Goal: Task Accomplishment & Management: Manage account settings

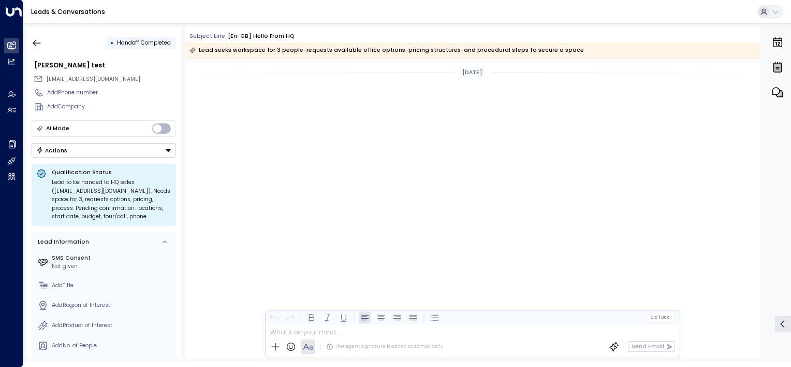
scroll to position [823, 0]
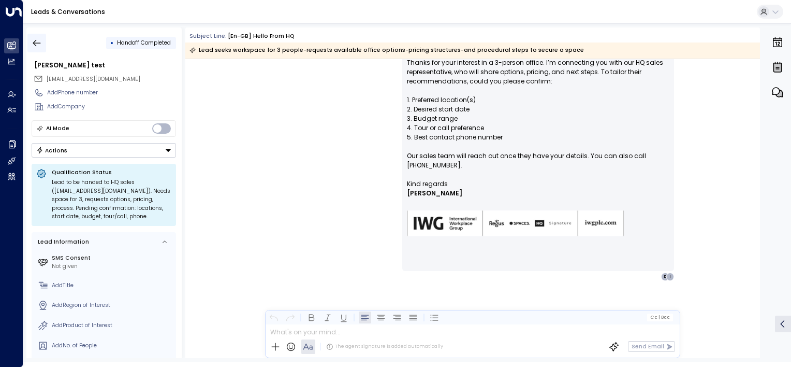
click at [34, 39] on icon "button" at bounding box center [37, 43] width 10 height 10
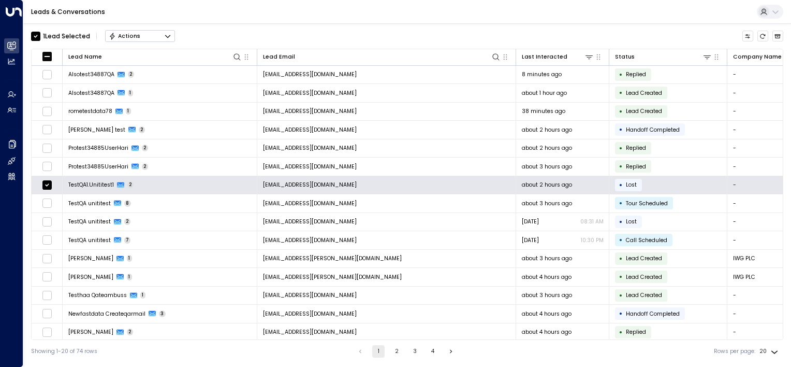
click at [127, 33] on div "Actions" at bounding box center [125, 36] width 32 height 7
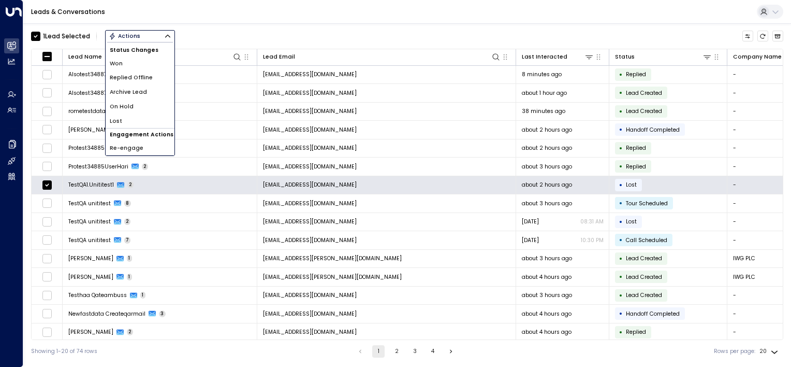
click at [123, 91] on span "Archive Lead" at bounding box center [128, 92] width 37 height 8
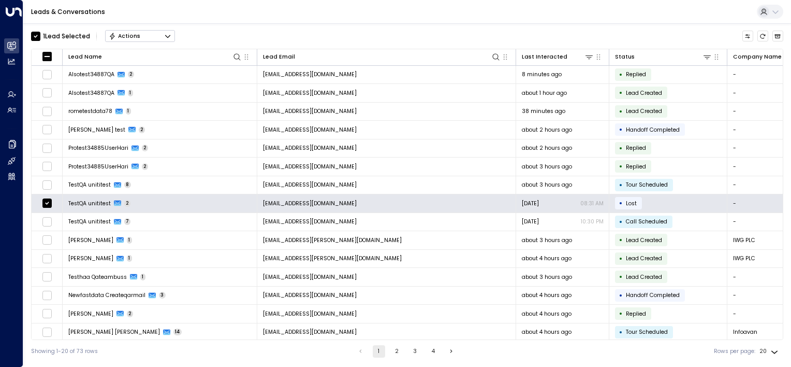
click at [136, 39] on button "Actions" at bounding box center [140, 36] width 70 height 12
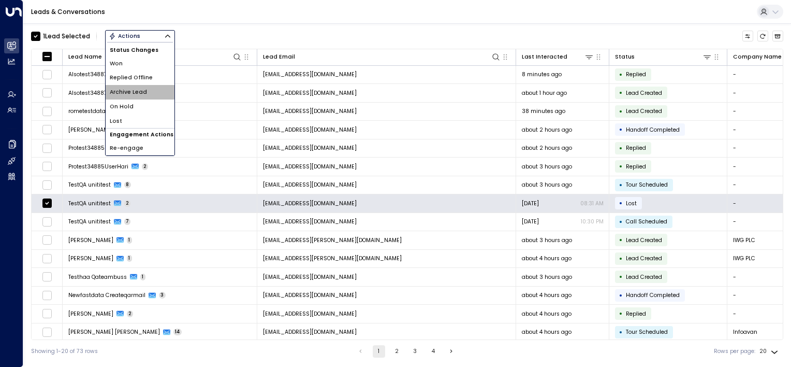
click at [134, 92] on span "Archive Lead" at bounding box center [128, 92] width 37 height 8
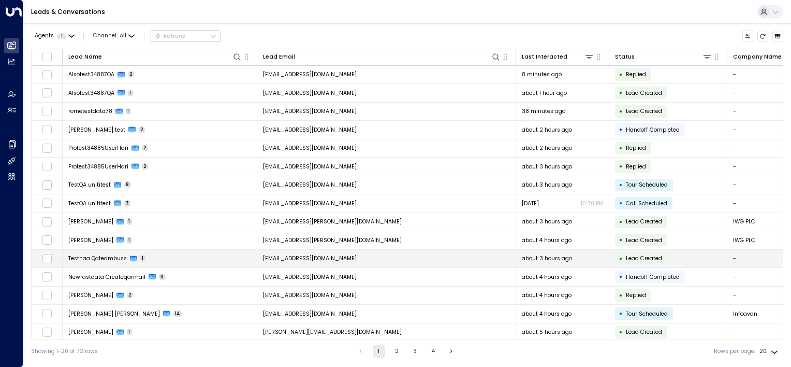
click at [208, 260] on td "Testhaa Qateambuss 1" at bounding box center [160, 259] width 195 height 18
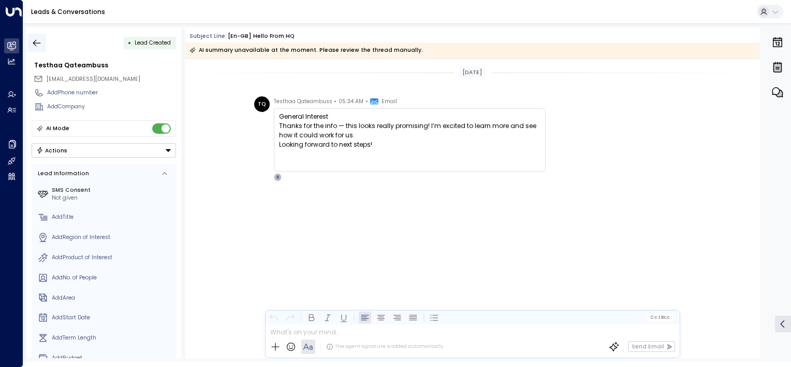
click at [35, 41] on icon "button" at bounding box center [37, 42] width 8 height 7
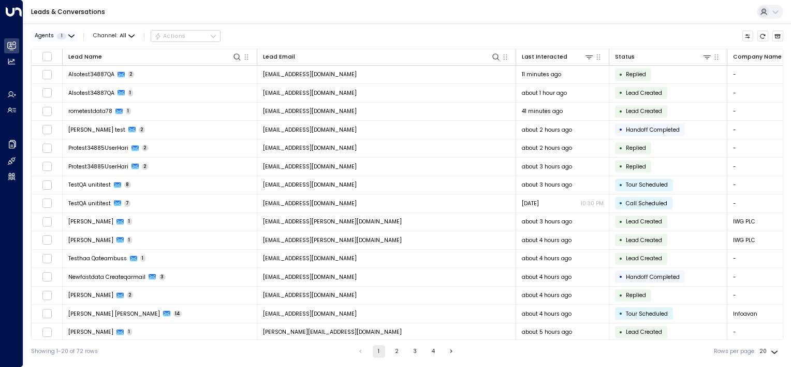
click at [65, 33] on div "Agents 1" at bounding box center [51, 36] width 32 height 6
click at [65, 33] on div at bounding box center [395, 183] width 791 height 367
click at [779, 35] on icon "Archived Leads" at bounding box center [778, 36] width 6 height 4
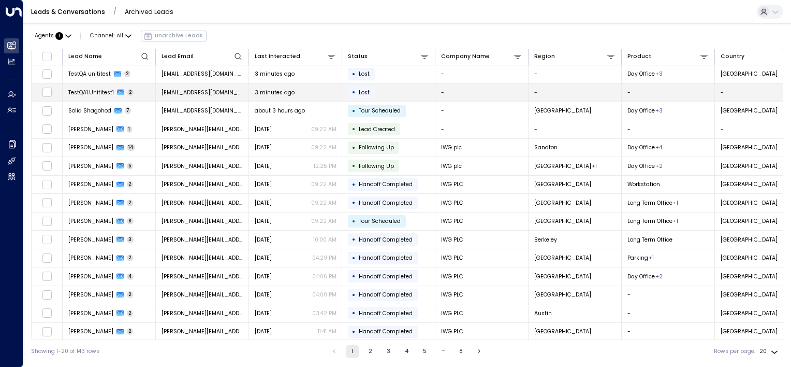
click at [426, 93] on td "• Lost" at bounding box center [388, 92] width 93 height 18
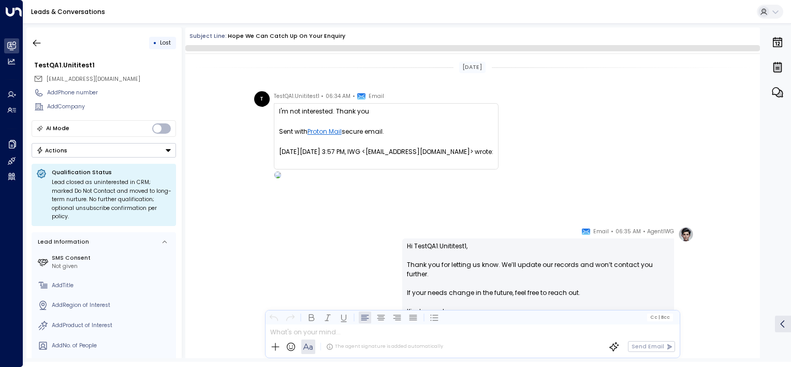
scroll to position [108, 0]
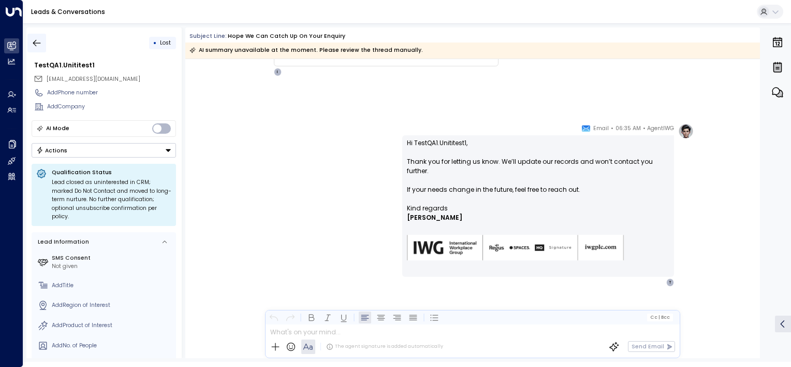
click at [37, 39] on icon "button" at bounding box center [37, 43] width 10 height 10
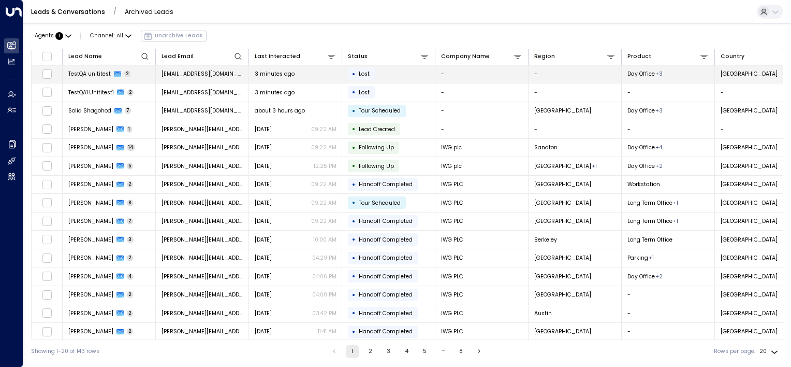
click at [399, 73] on td "• Lost" at bounding box center [388, 74] width 93 height 18
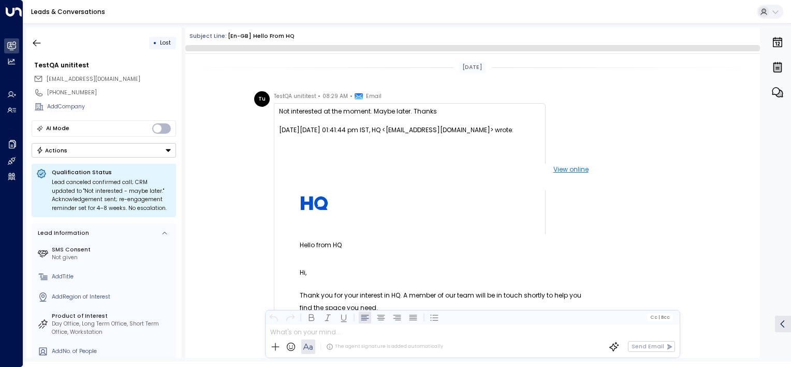
scroll to position [587, 0]
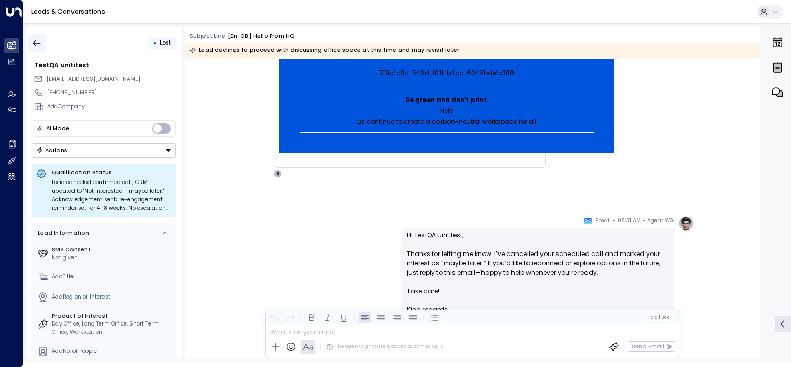
click at [38, 44] on icon "button" at bounding box center [37, 43] width 10 height 10
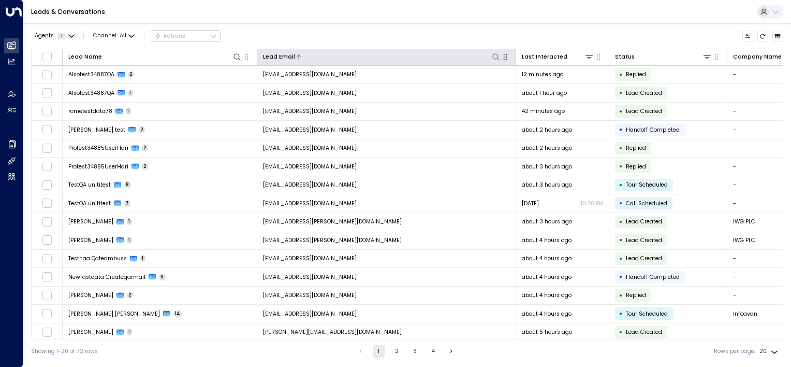
click at [497, 57] on icon at bounding box center [496, 57] width 8 height 8
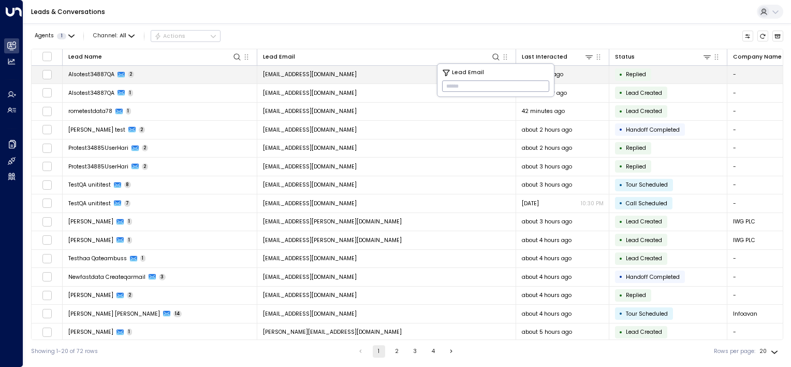
paste input "**********"
type input "**********"
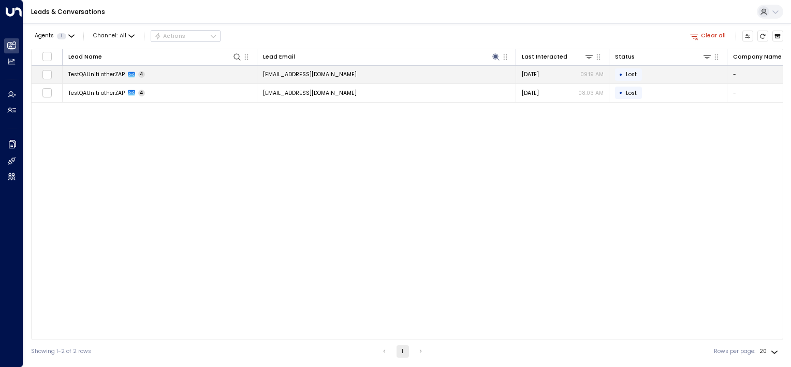
click at [172, 72] on td "[DEMOGRAPHIC_DATA] otherZAP 4" at bounding box center [160, 75] width 195 height 18
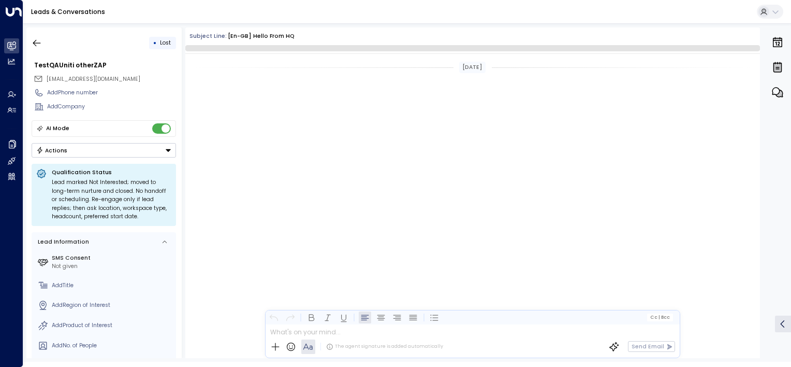
scroll to position [1066, 0]
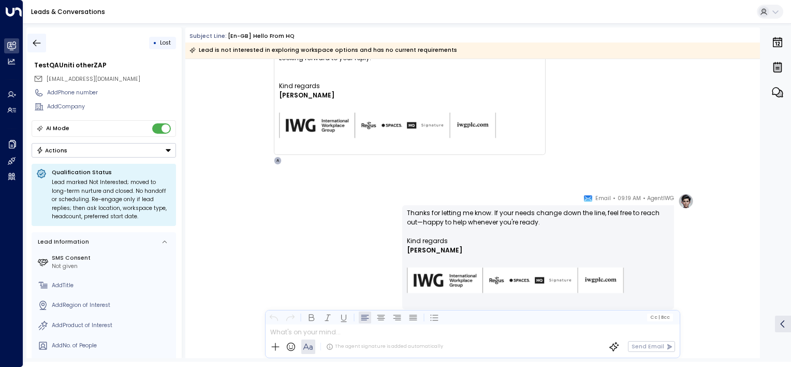
click at [38, 41] on icon "button" at bounding box center [37, 43] width 10 height 10
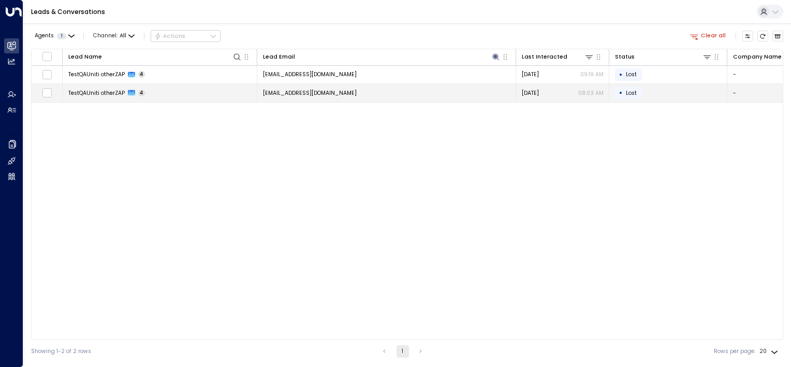
click at [214, 89] on td "[DEMOGRAPHIC_DATA] otherZAP 4" at bounding box center [160, 93] width 195 height 18
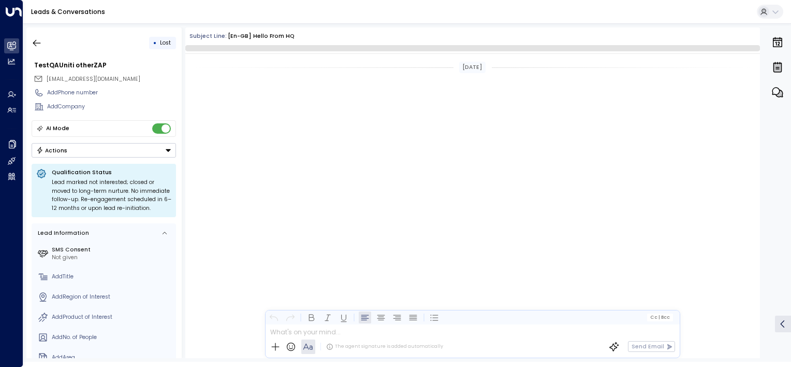
scroll to position [1085, 0]
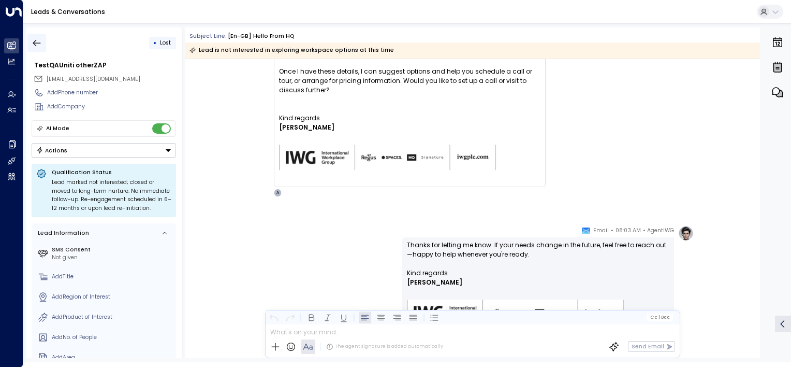
click at [35, 43] on icon "button" at bounding box center [37, 43] width 10 height 10
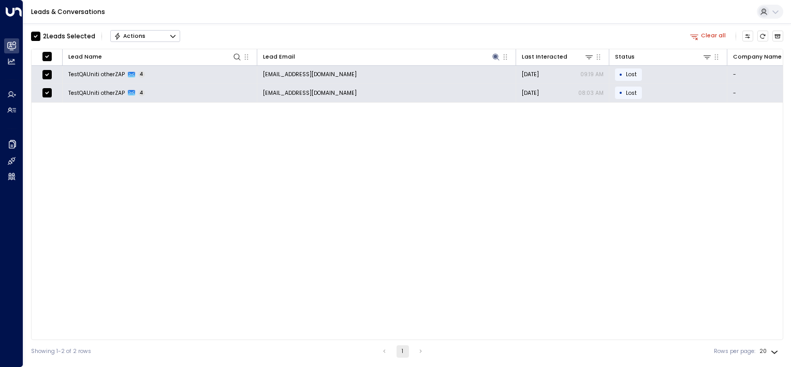
click at [157, 33] on button "Actions" at bounding box center [145, 36] width 70 height 12
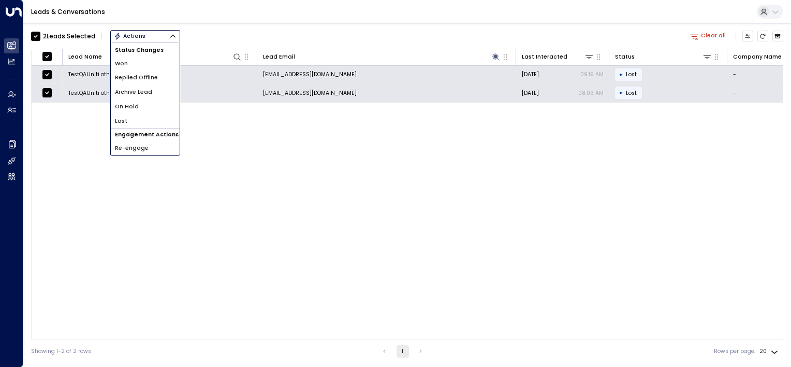
click at [143, 94] on span "Archive Lead" at bounding box center [133, 92] width 37 height 8
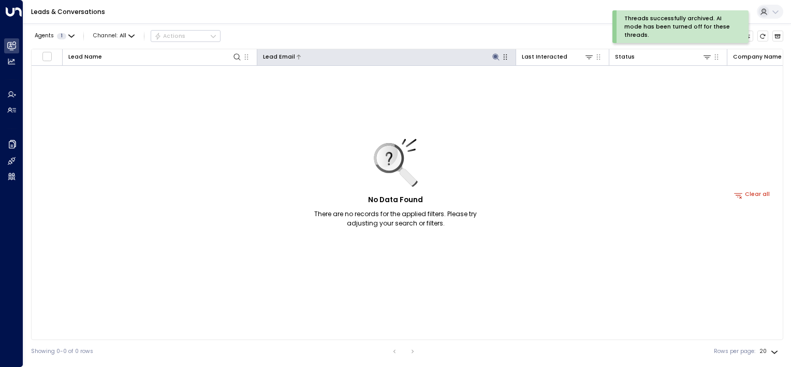
click at [494, 56] on icon at bounding box center [495, 56] width 7 height 7
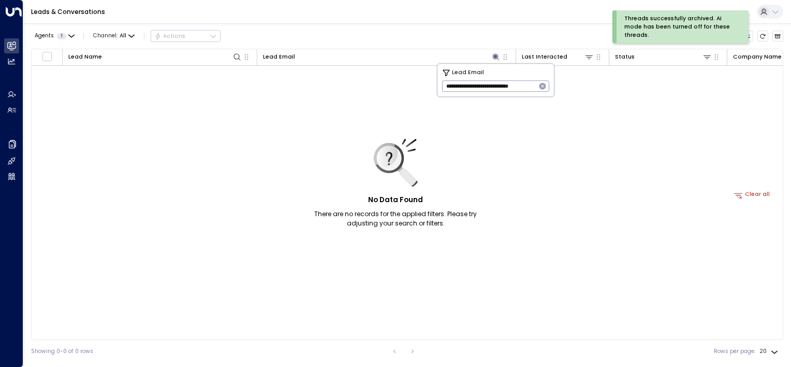
scroll to position [0, 2]
click at [542, 85] on icon "button" at bounding box center [542, 86] width 7 height 7
click at [534, 184] on div "No Data Found There are no records for the applied filters. Please try adjustin…" at bounding box center [752, 195] width 1441 height 258
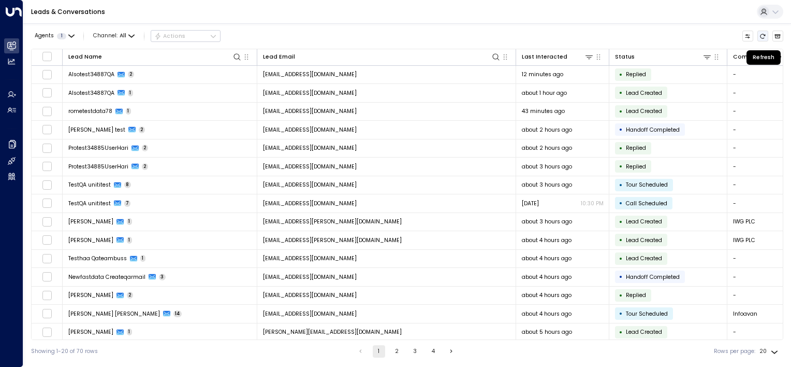
click at [762, 35] on icon "Refresh" at bounding box center [762, 36] width 6 height 6
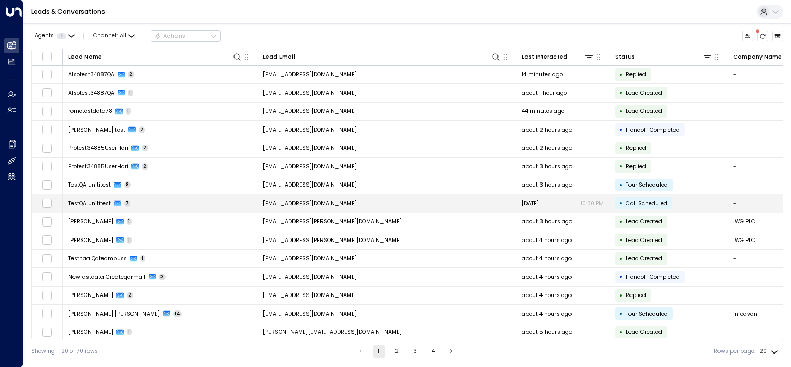
click at [576, 200] on div "[DATE] 10:30 PM" at bounding box center [563, 203] width 82 height 8
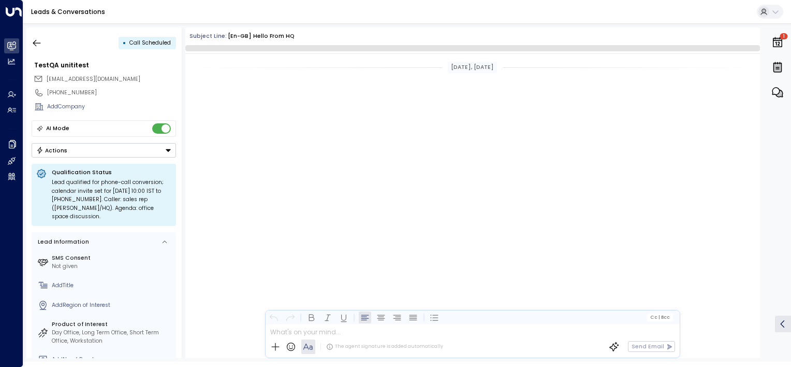
scroll to position [1831, 0]
